Goal: Task Accomplishment & Management: Complete application form

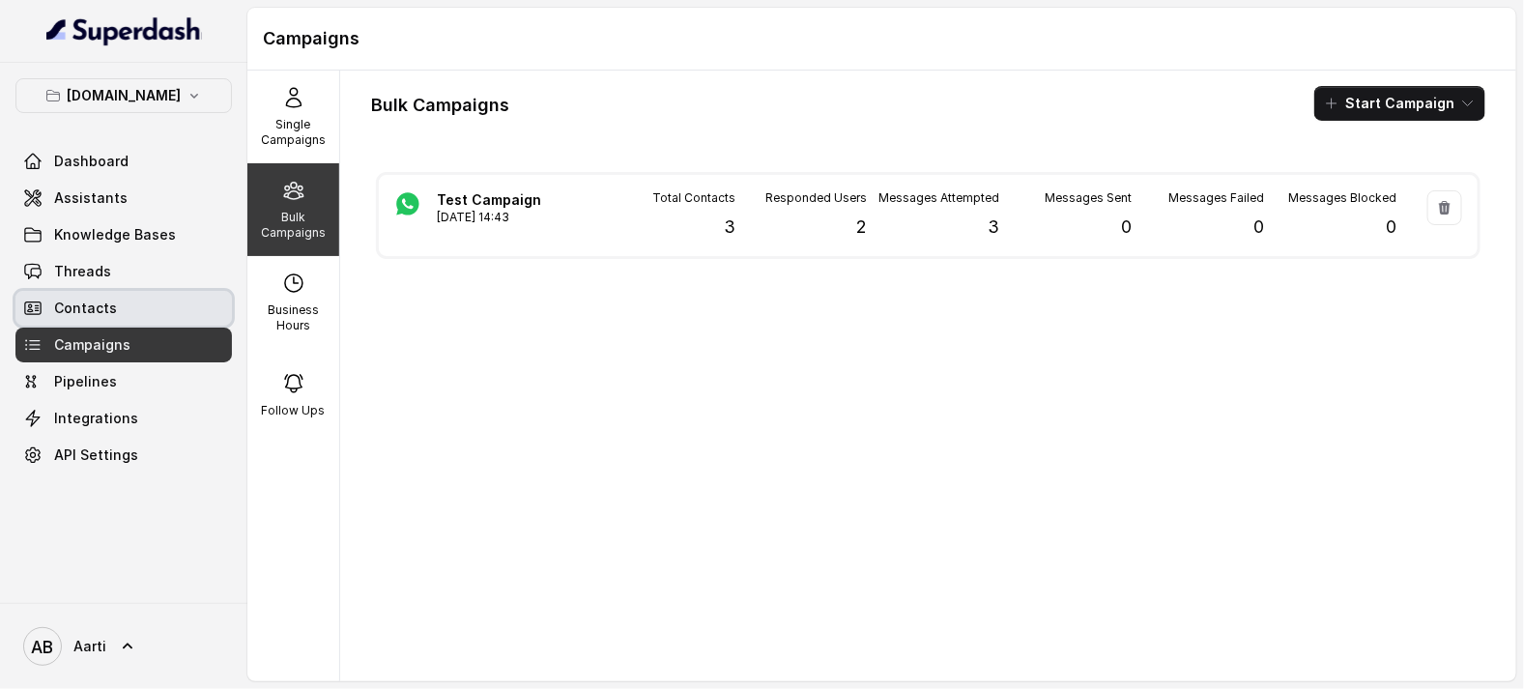
click at [68, 318] on span "Contacts" at bounding box center [85, 308] width 63 height 19
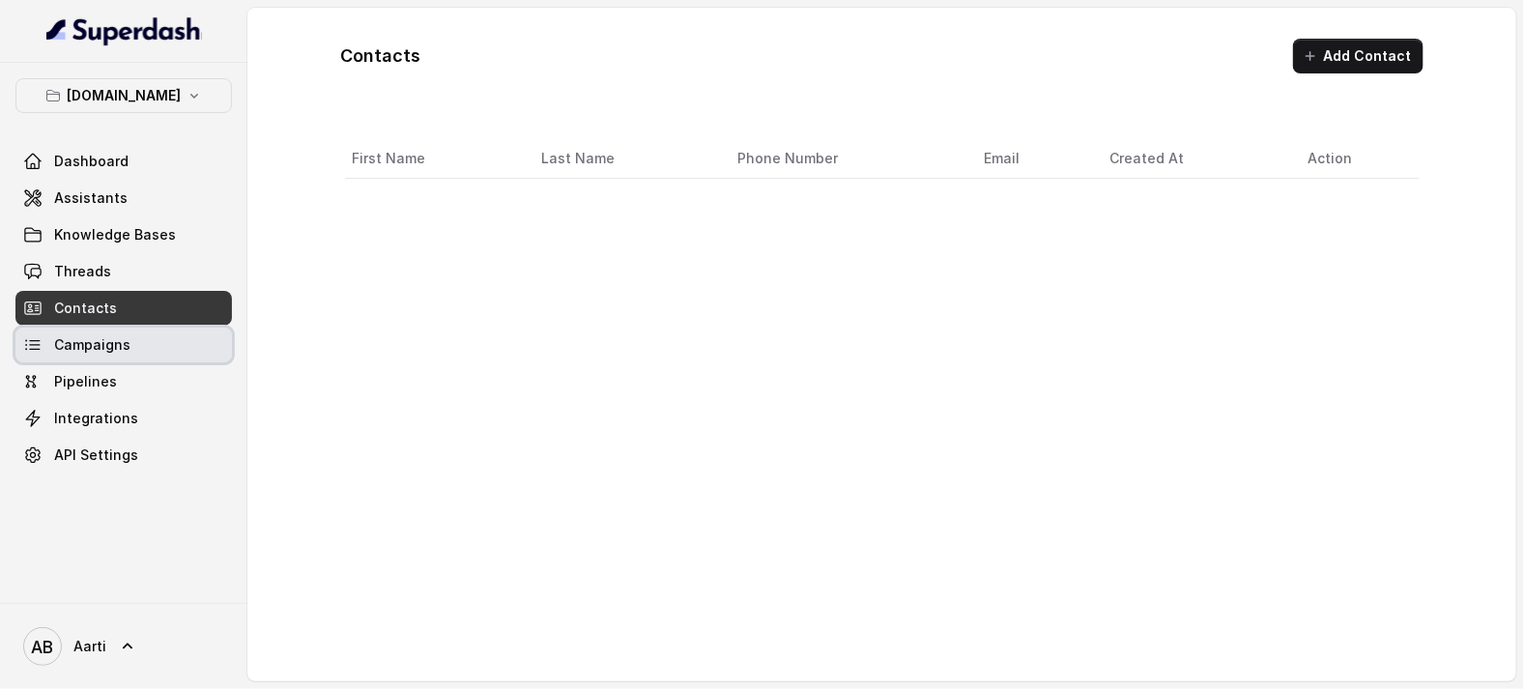
click at [77, 352] on span "Campaigns" at bounding box center [92, 344] width 76 height 19
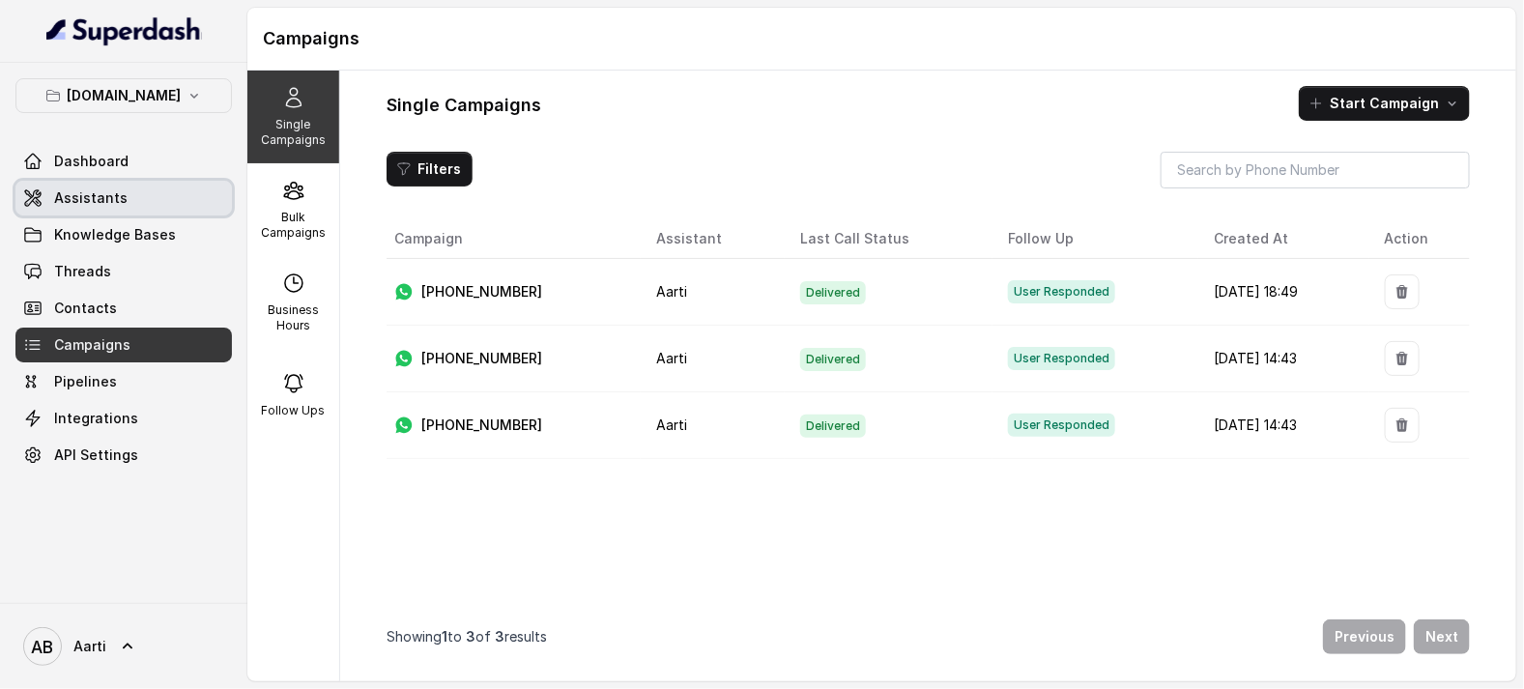
click at [227, 201] on link "Assistants" at bounding box center [123, 198] width 217 height 35
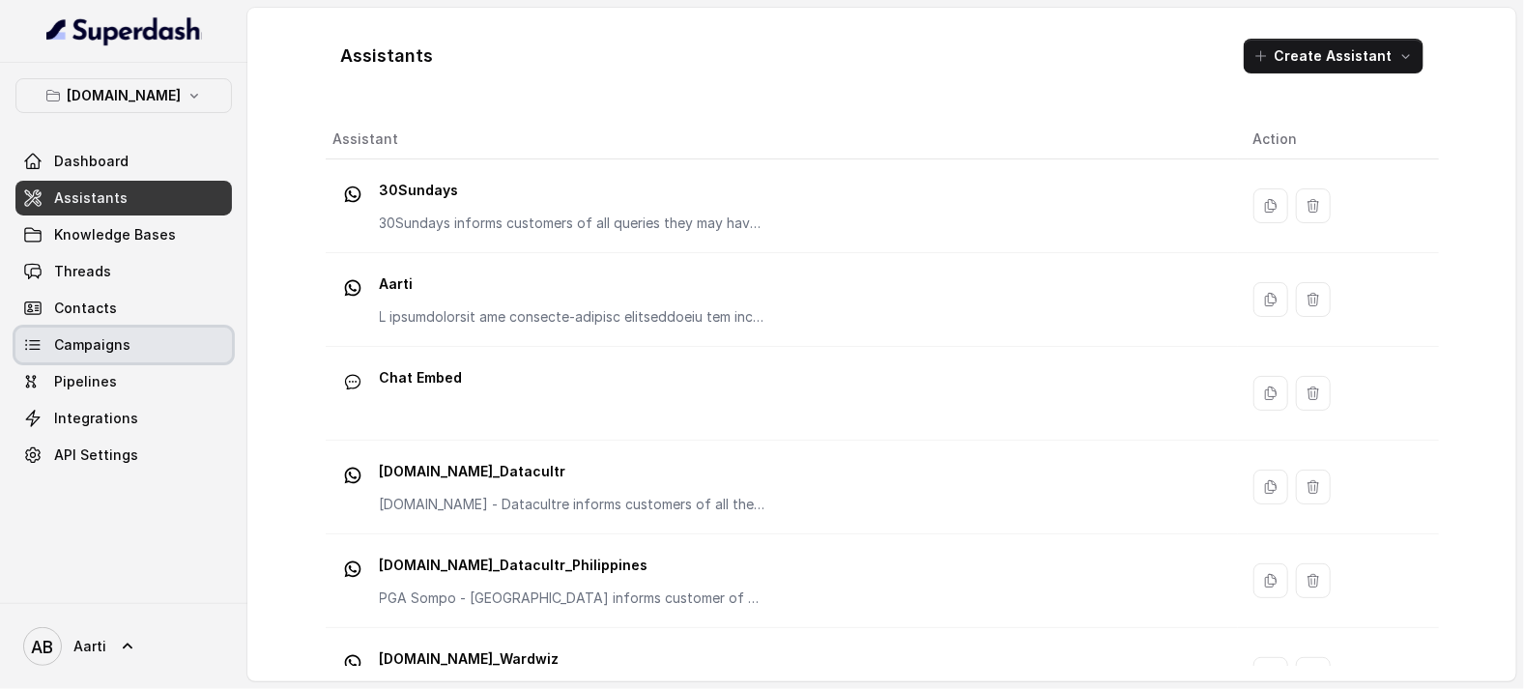
click at [56, 356] on link "Campaigns" at bounding box center [123, 345] width 217 height 35
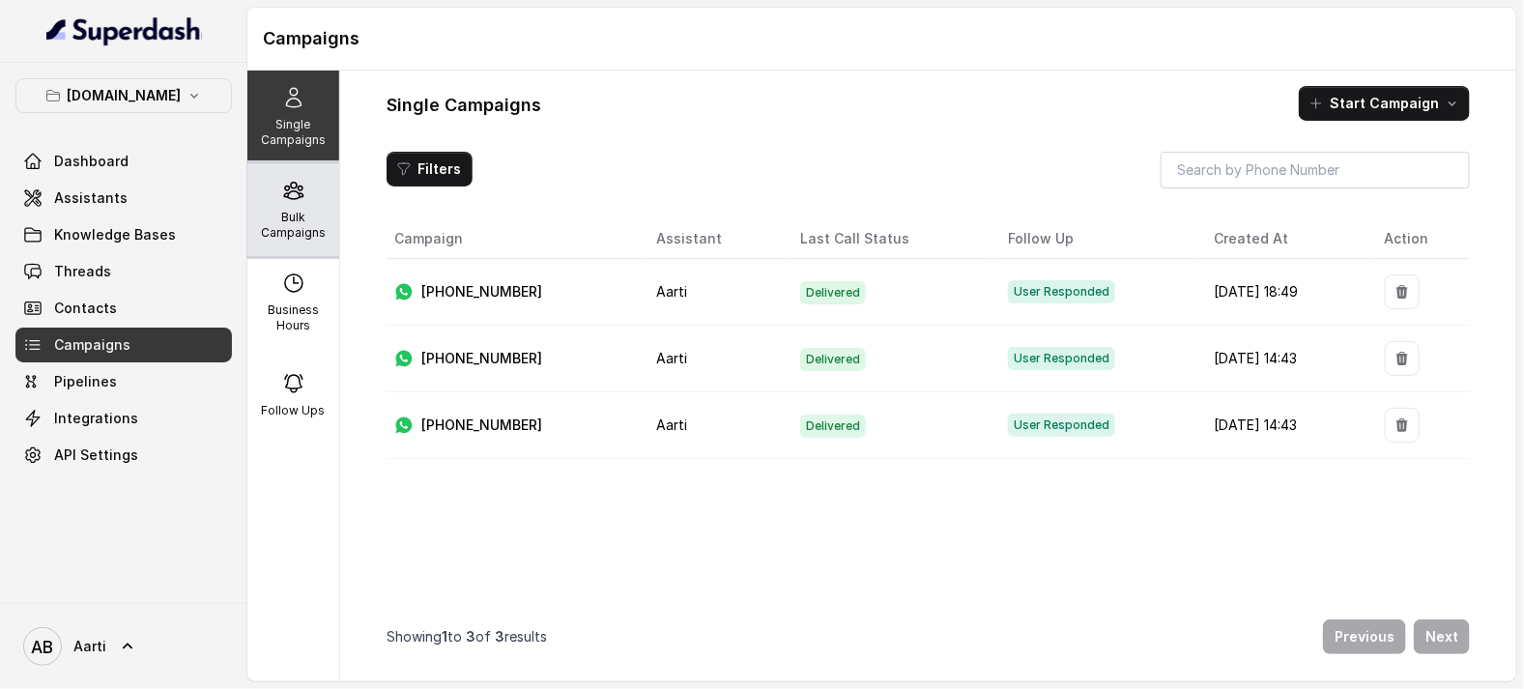
click at [280, 208] on div "Bulk Campaigns" at bounding box center [293, 209] width 92 height 93
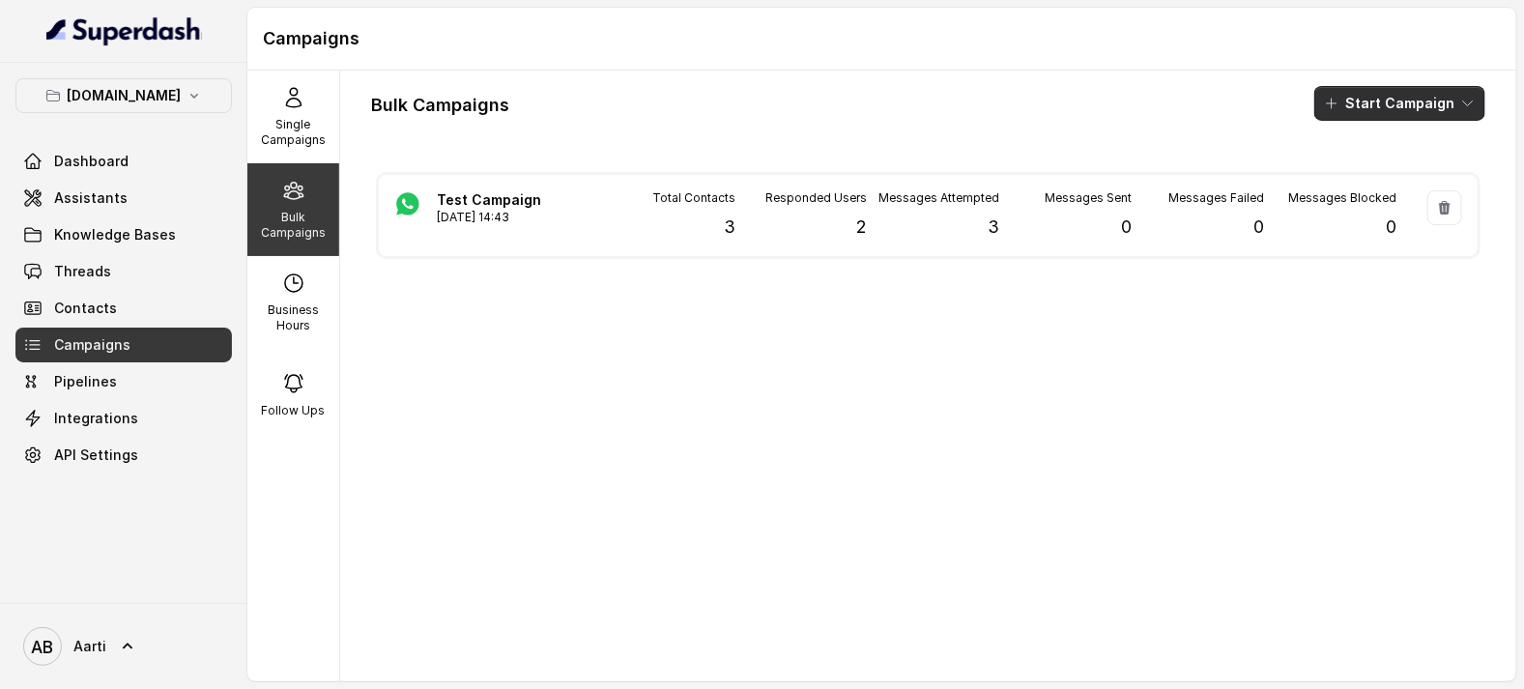
click at [1375, 110] on button "Start Campaign" at bounding box center [1400, 103] width 171 height 35
click at [1338, 219] on p "Whatsapp" at bounding box center [1369, 210] width 67 height 19
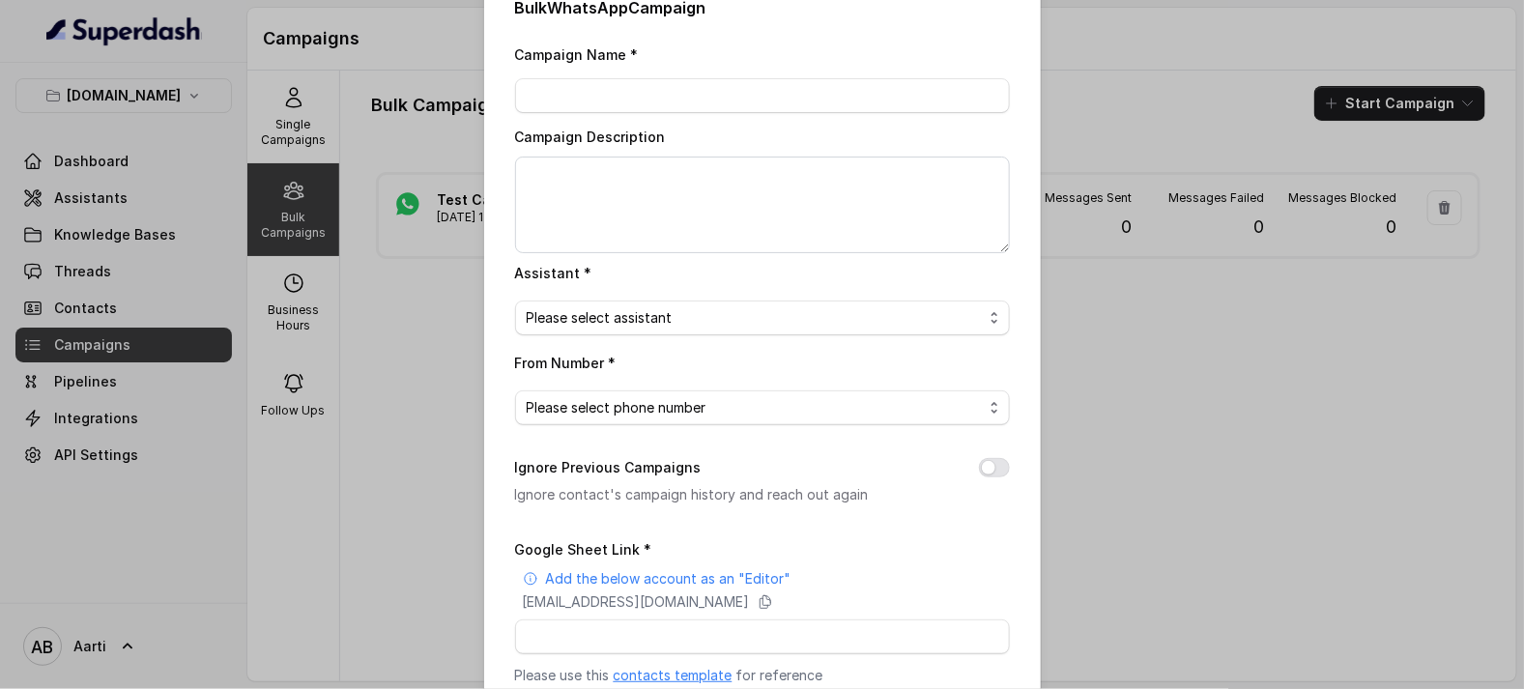
scroll to position [36, 0]
click at [623, 409] on span "Please select phone number" at bounding box center [617, 406] width 180 height 23
click at [614, 303] on div "Campaign Name * Campaign Description Assistant * Please select assistant From N…" at bounding box center [762, 515] width 495 height 946
click at [617, 322] on span "Please select assistant" at bounding box center [600, 316] width 146 height 23
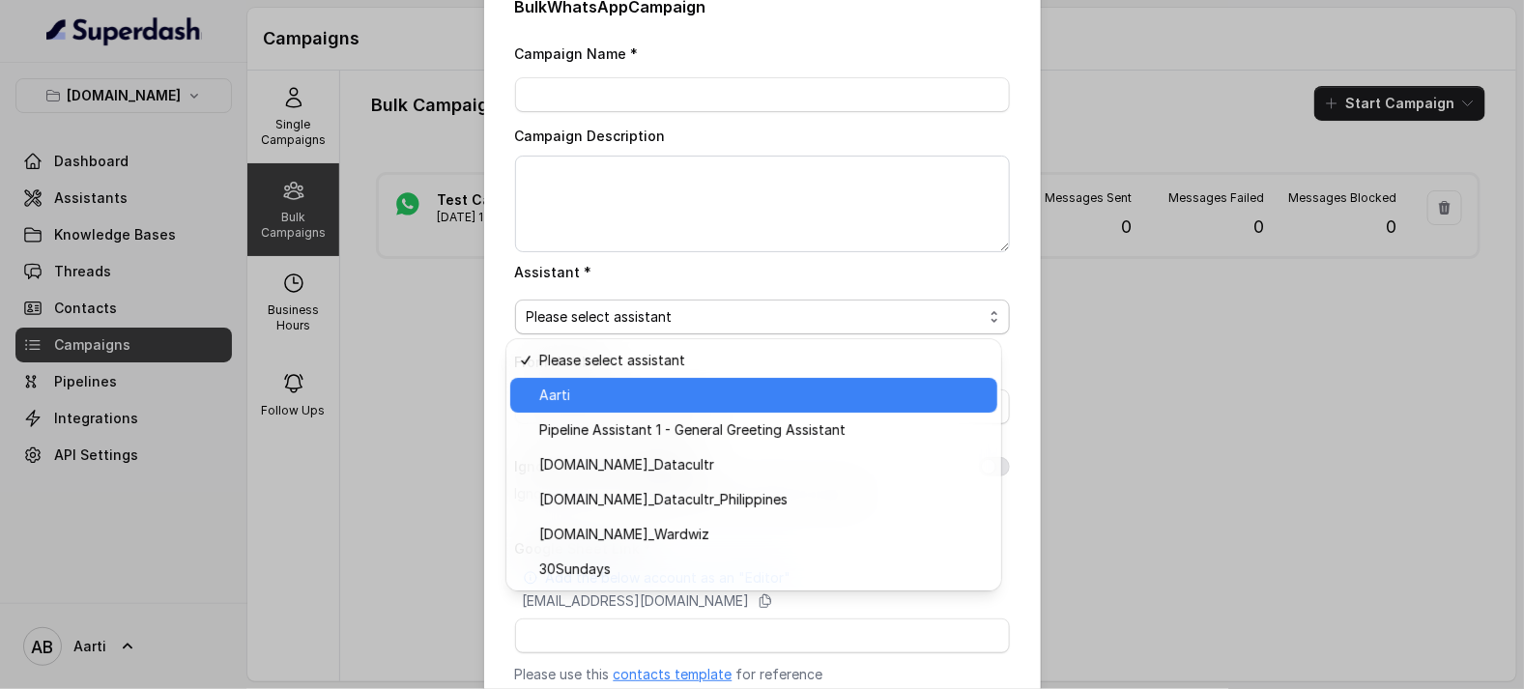
click at [567, 406] on span "Aarti" at bounding box center [554, 395] width 31 height 23
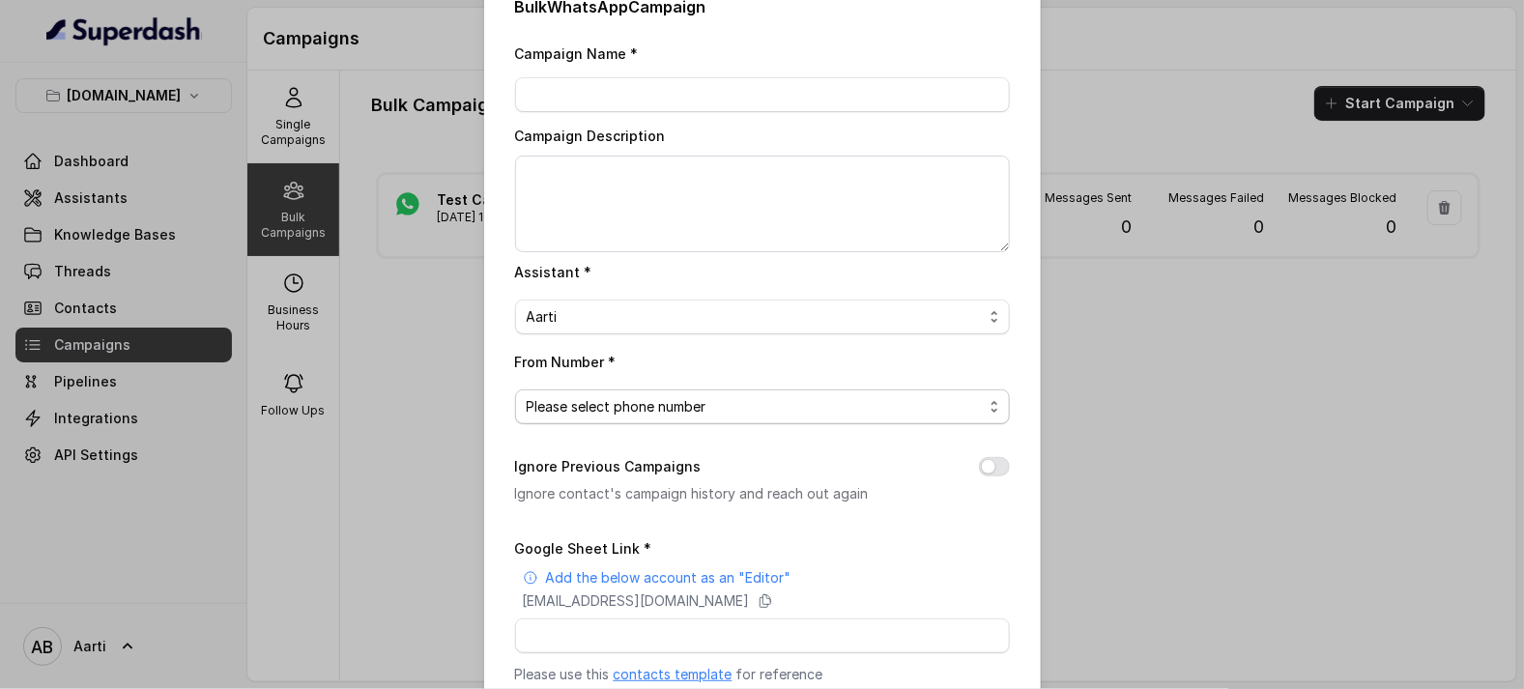
click at [609, 393] on span "Please select phone number" at bounding box center [762, 407] width 495 height 35
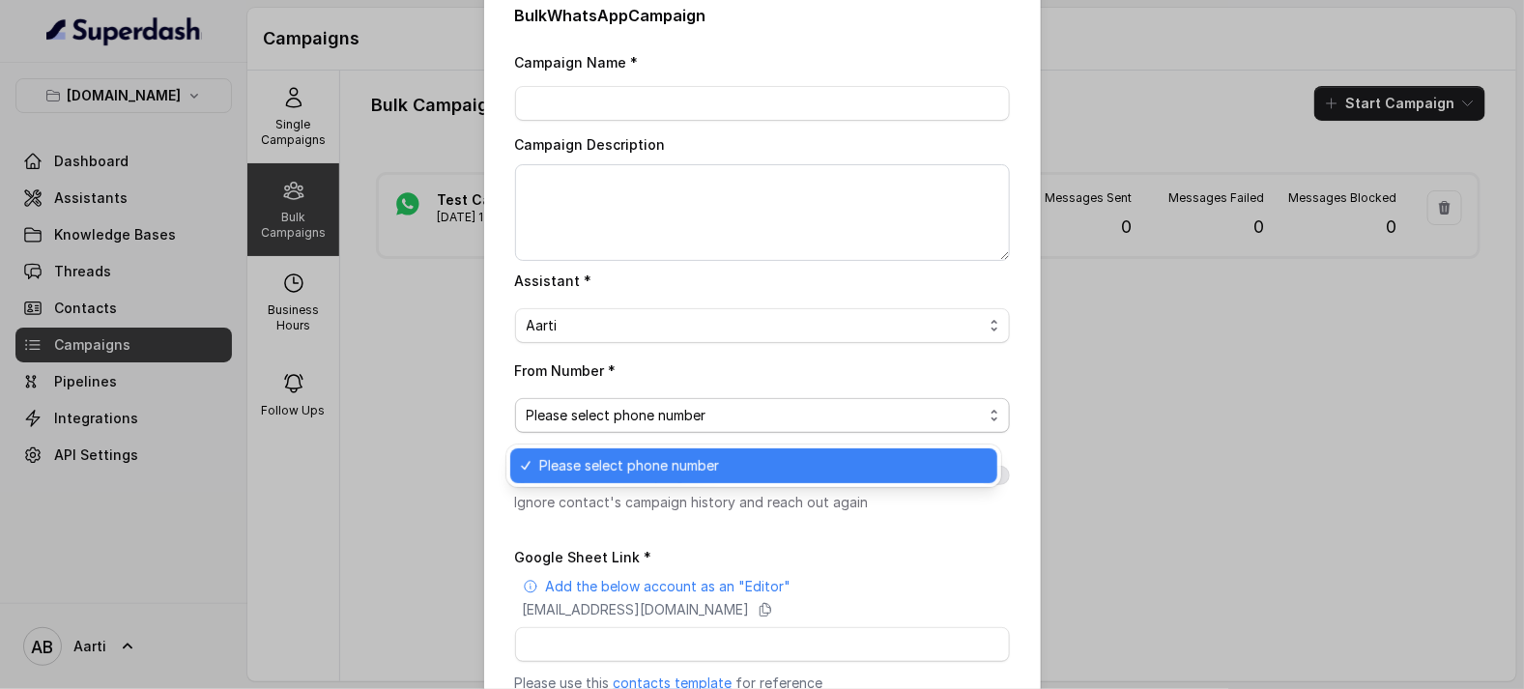
scroll to position [0, 0]
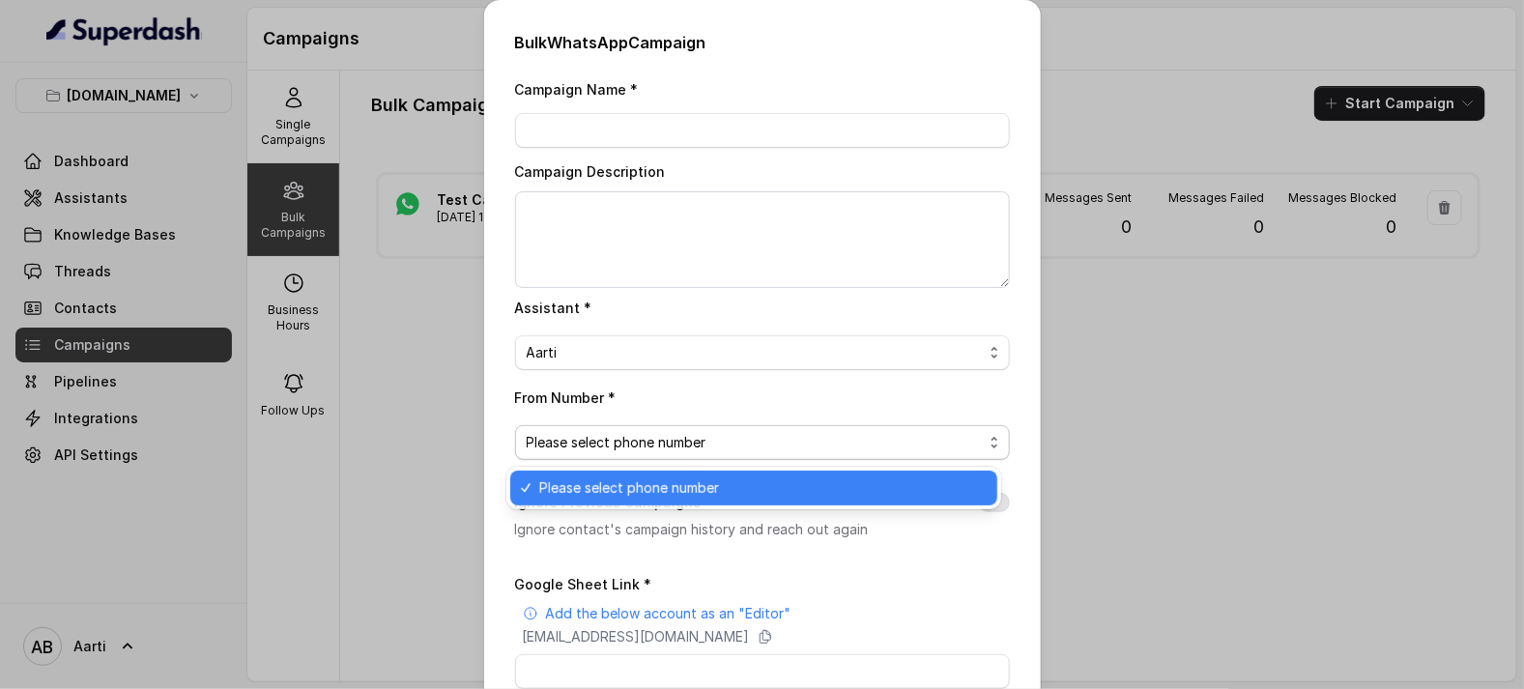
click at [1317, 378] on div "Bulk WhatsApp Campaign Campaign Name * Campaign Description Assistant * Aarti F…" at bounding box center [762, 344] width 1524 height 689
